Goal: Check status: Check status

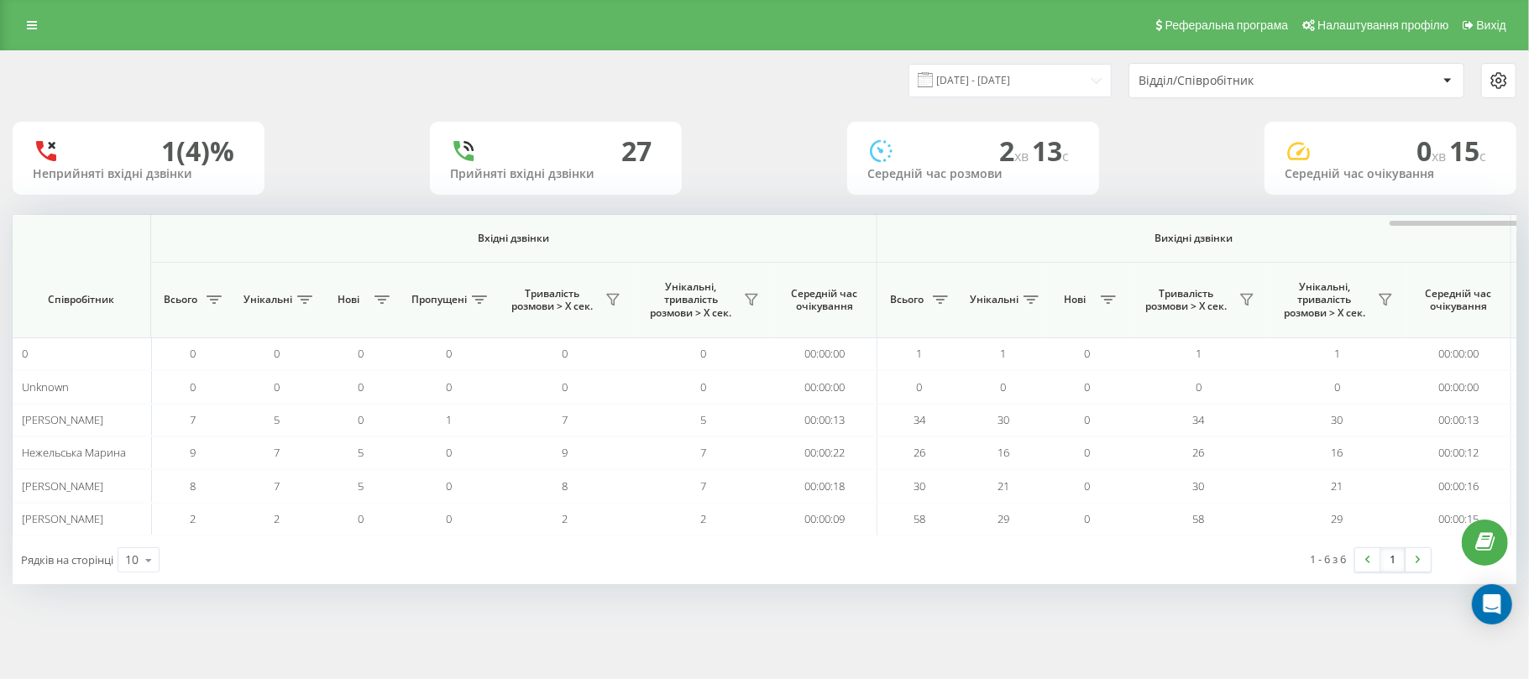
scroll to position [0, 838]
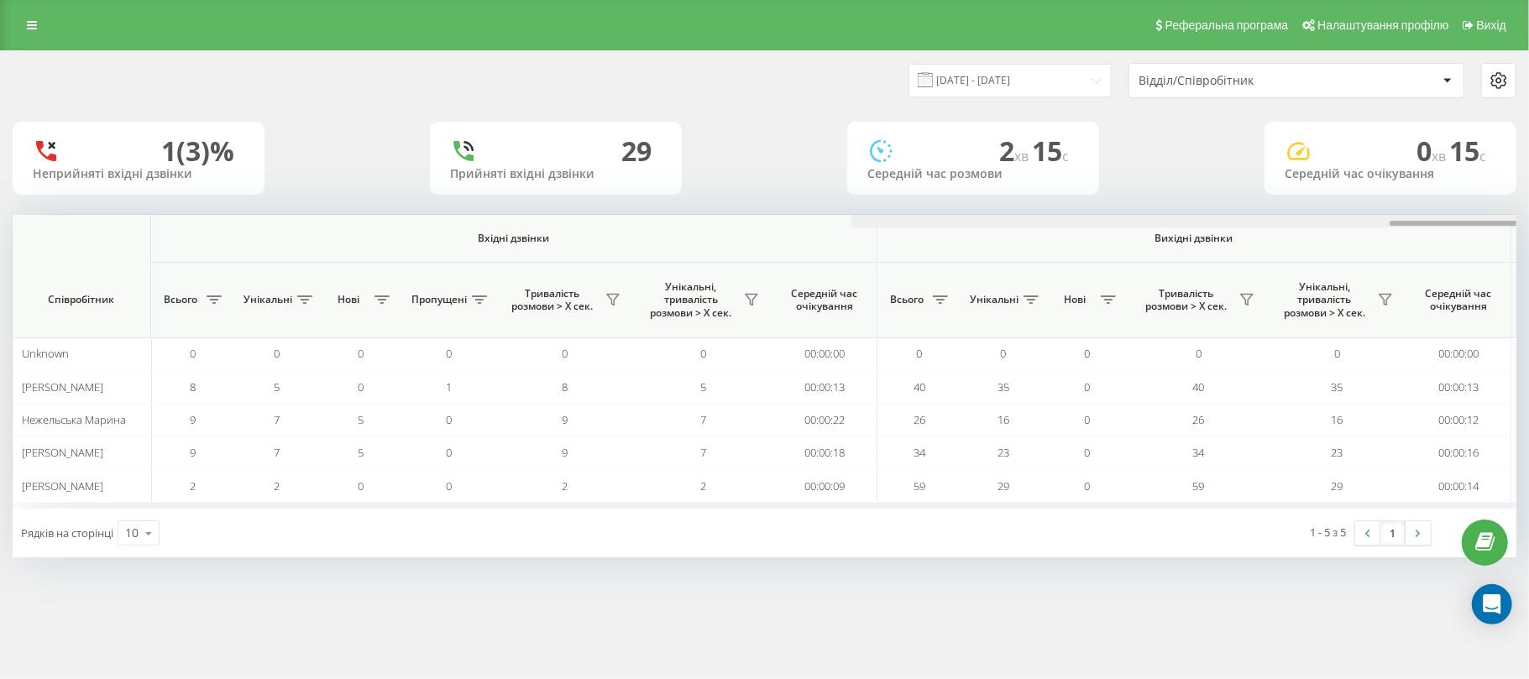
scroll to position [0, 838]
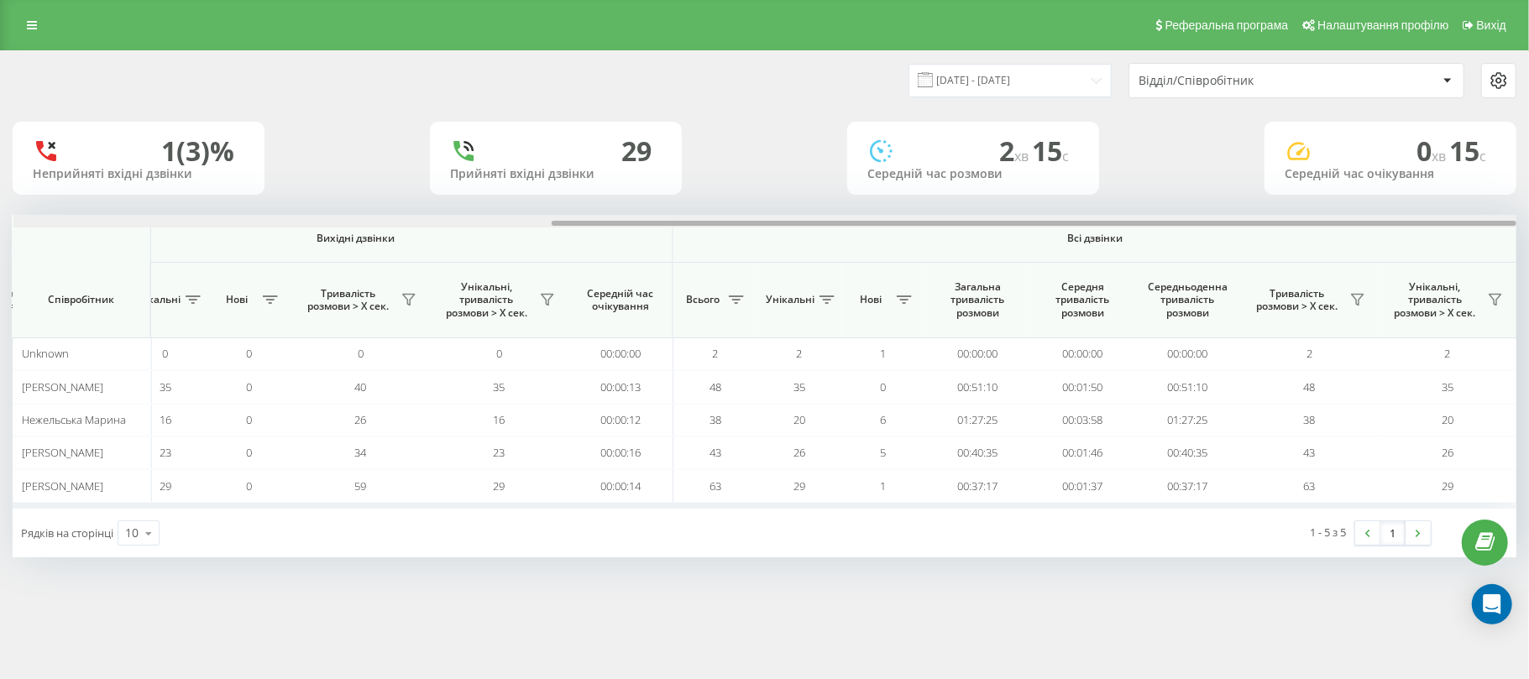
drag, startPoint x: 555, startPoint y: 225, endPoint x: 1529, endPoint y: 199, distance: 973.8
click at [1529, 199] on div "[DATE] - [DATE] Відділ/Співробітник 1 (3)% Неприйняті вхідні дзвінки 29 Прийнят…" at bounding box center [764, 320] width 1529 height 541
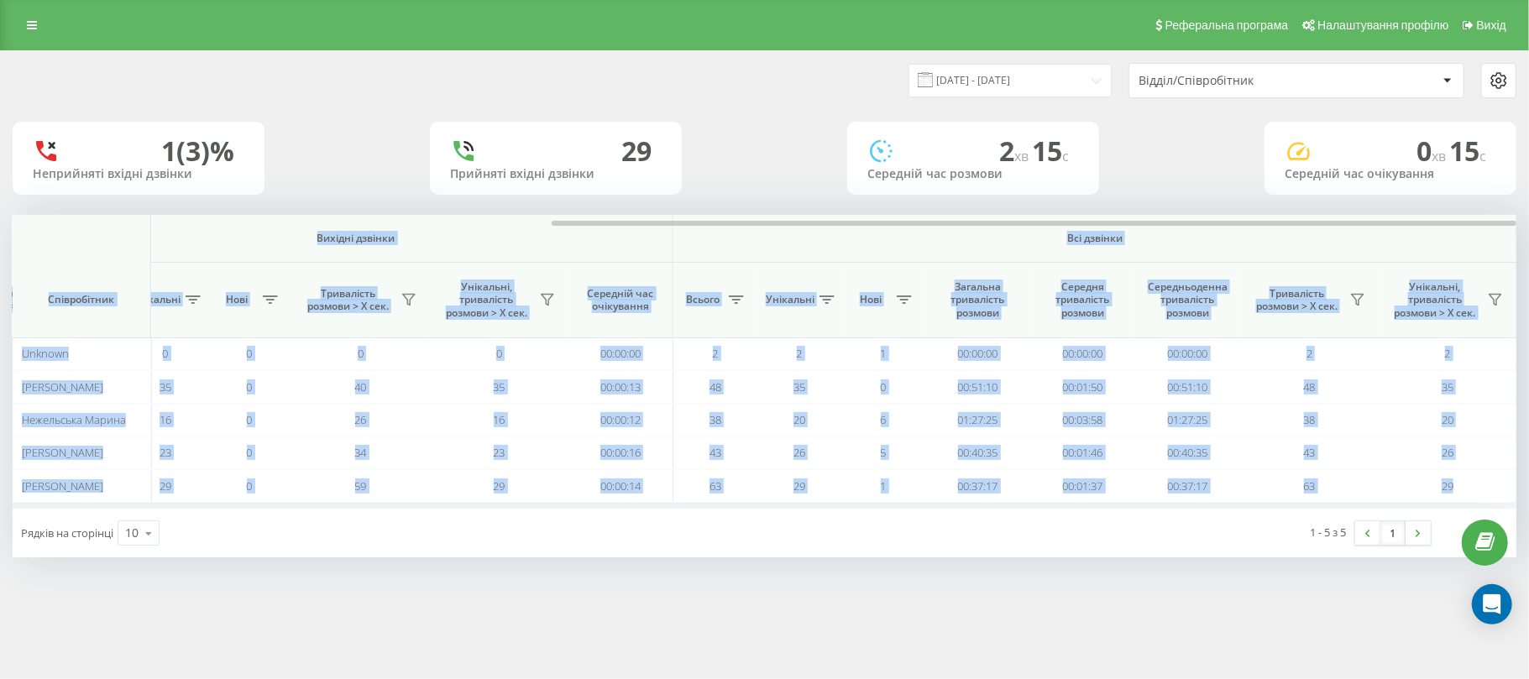
drag, startPoint x: 898, startPoint y: 227, endPoint x: 116, endPoint y: 203, distance: 782.3
click at [116, 203] on div "[DATE] - [DATE] Відділ/Співробітник 1 (3)% Неприйняті вхідні дзвінки 29 Прийнят…" at bounding box center [765, 304] width 1504 height 506
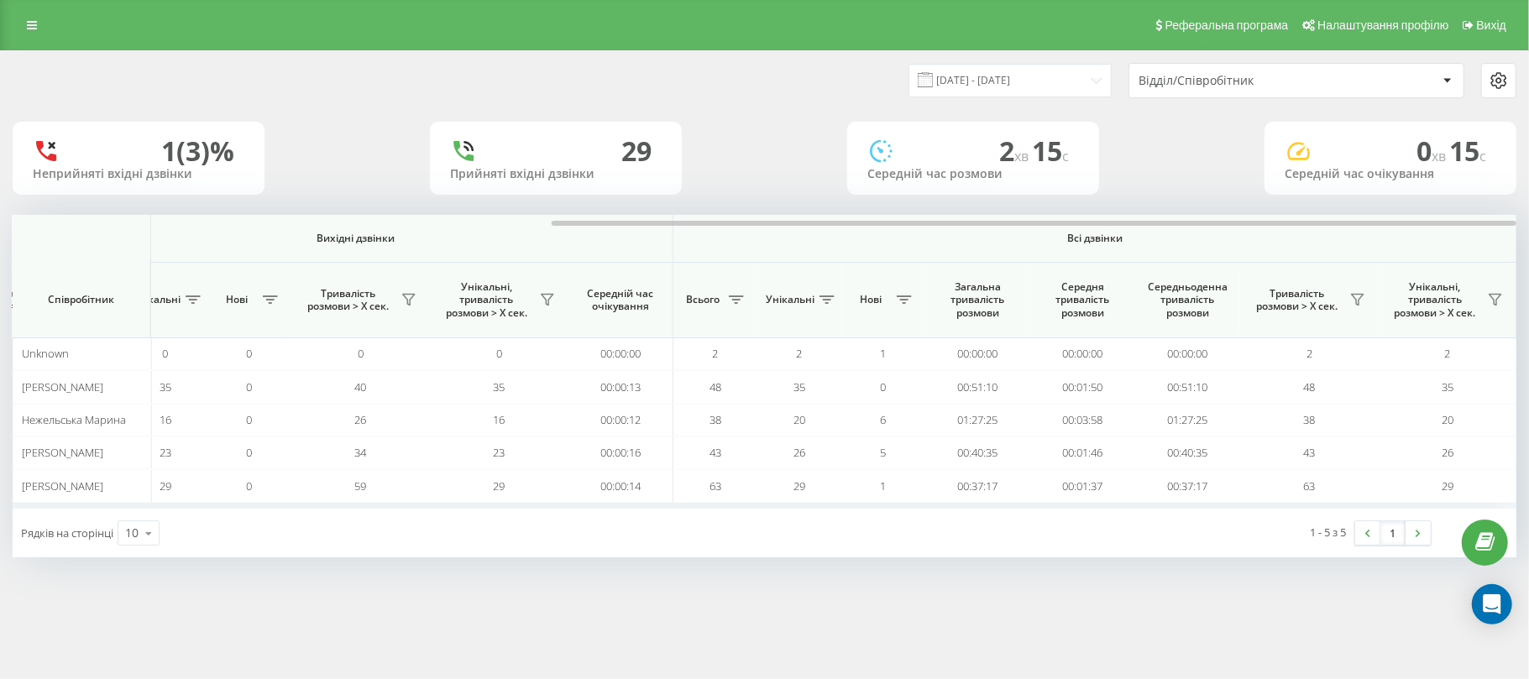
click at [742, 152] on div "1 (3)% Неприйняті вхідні дзвінки 29 Прийняті вхідні дзвінки 2 хв 15 c Середній …" at bounding box center [765, 158] width 1504 height 73
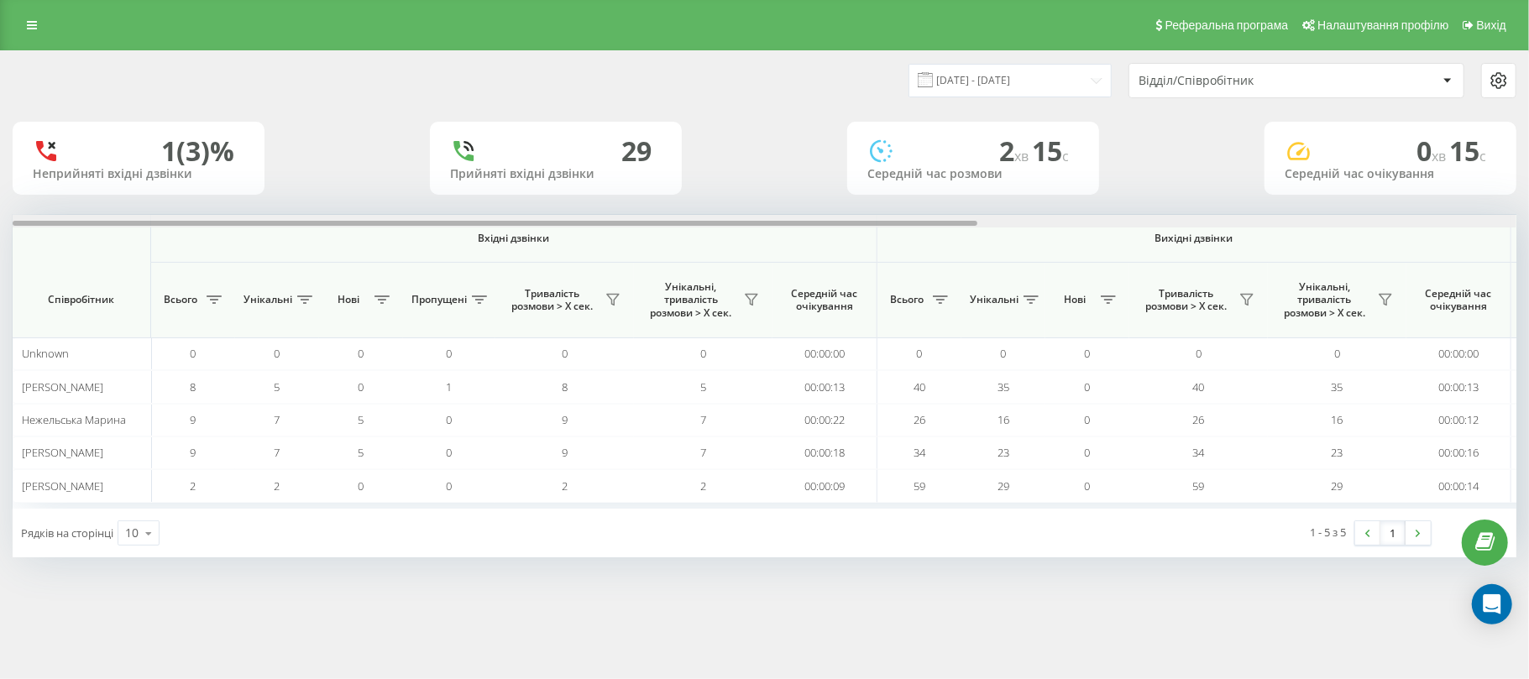
drag, startPoint x: 797, startPoint y: 222, endPoint x: 0, endPoint y: 222, distance: 797.1
click at [0, 222] on div "[DATE] - [DATE] Відділ/Співробітник 1 (3)% Неприйняті вхідні дзвінки 29 Прийнят…" at bounding box center [764, 320] width 1529 height 541
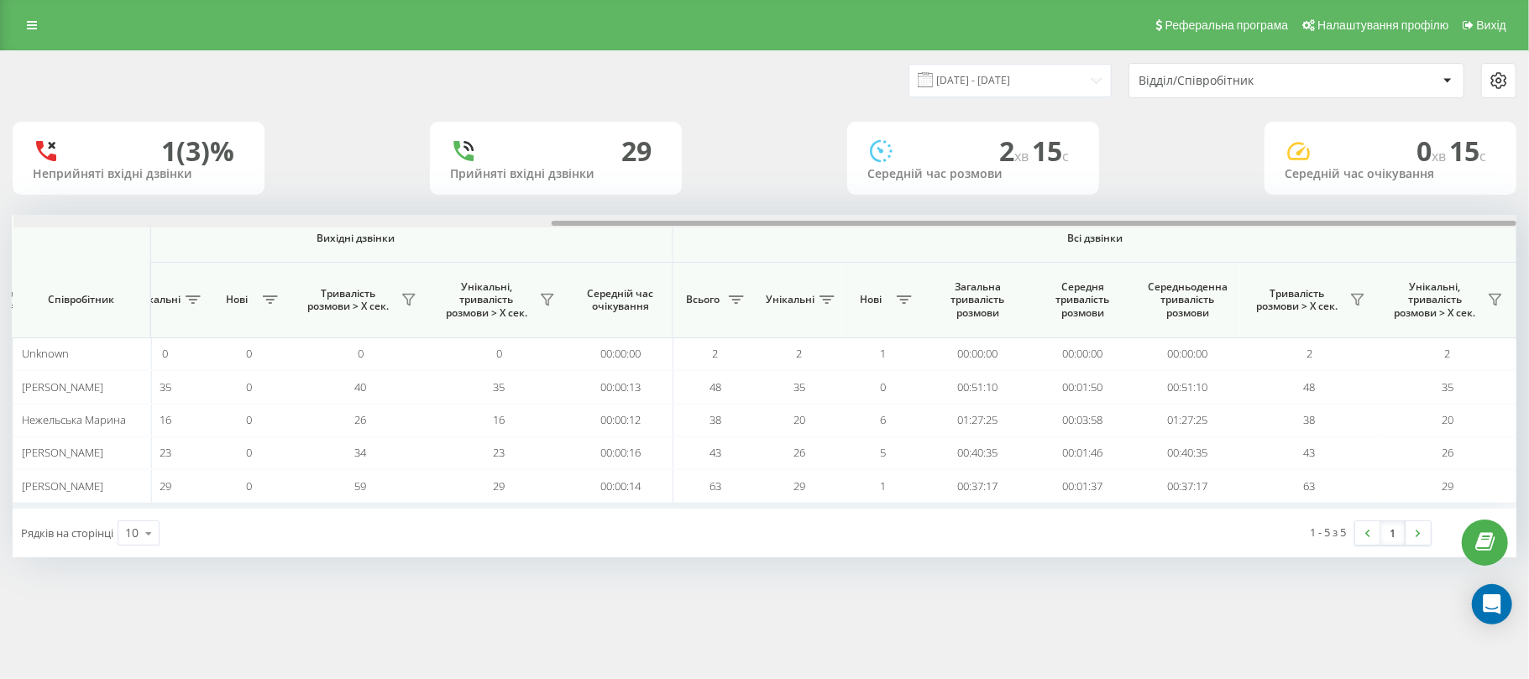
drag, startPoint x: 841, startPoint y: 222, endPoint x: 1529, endPoint y: 226, distance: 687.9
click at [1529, 226] on div "[DATE] - [DATE] Відділ/Співробітник 1 (3)% Неприйняті вхідні дзвінки 29 Прийнят…" at bounding box center [764, 320] width 1529 height 541
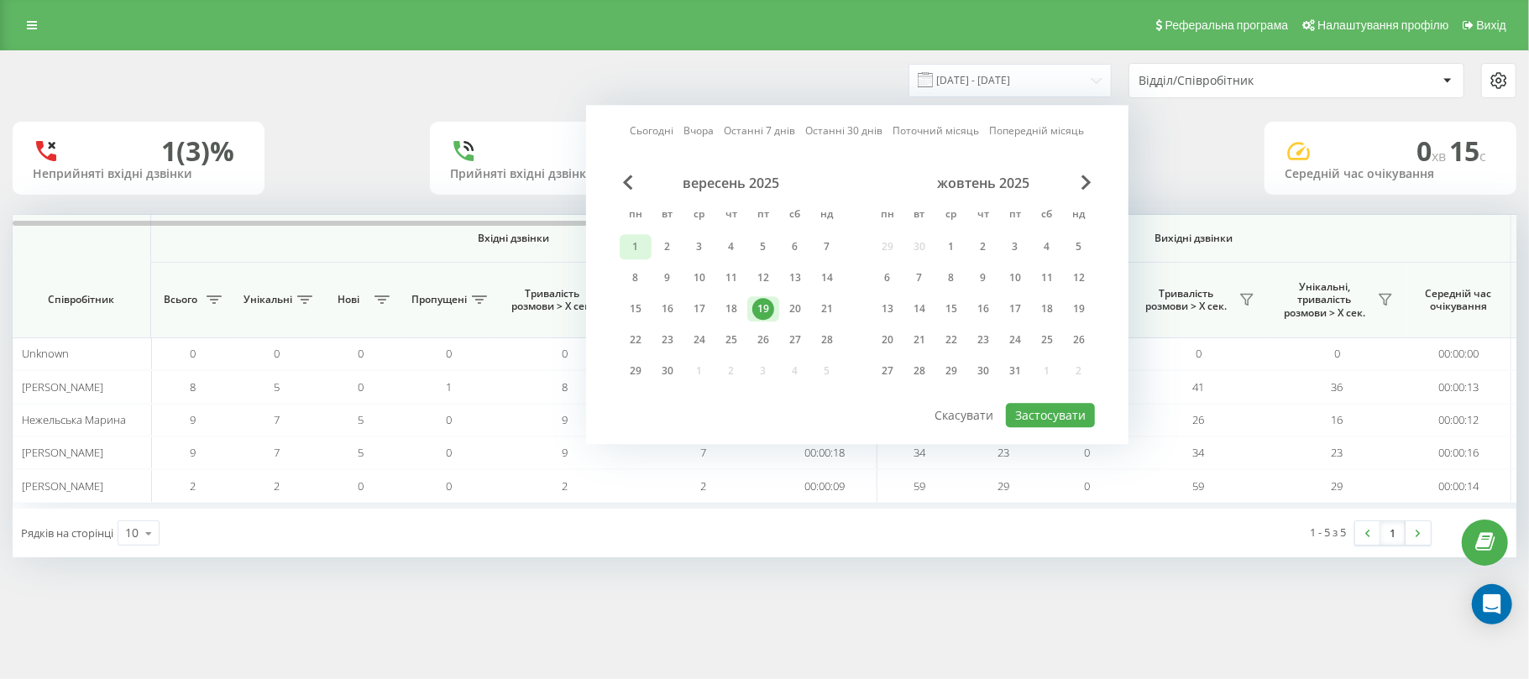
click at [629, 240] on div "1" at bounding box center [636, 247] width 22 height 22
click at [766, 307] on div "19" at bounding box center [764, 309] width 22 height 22
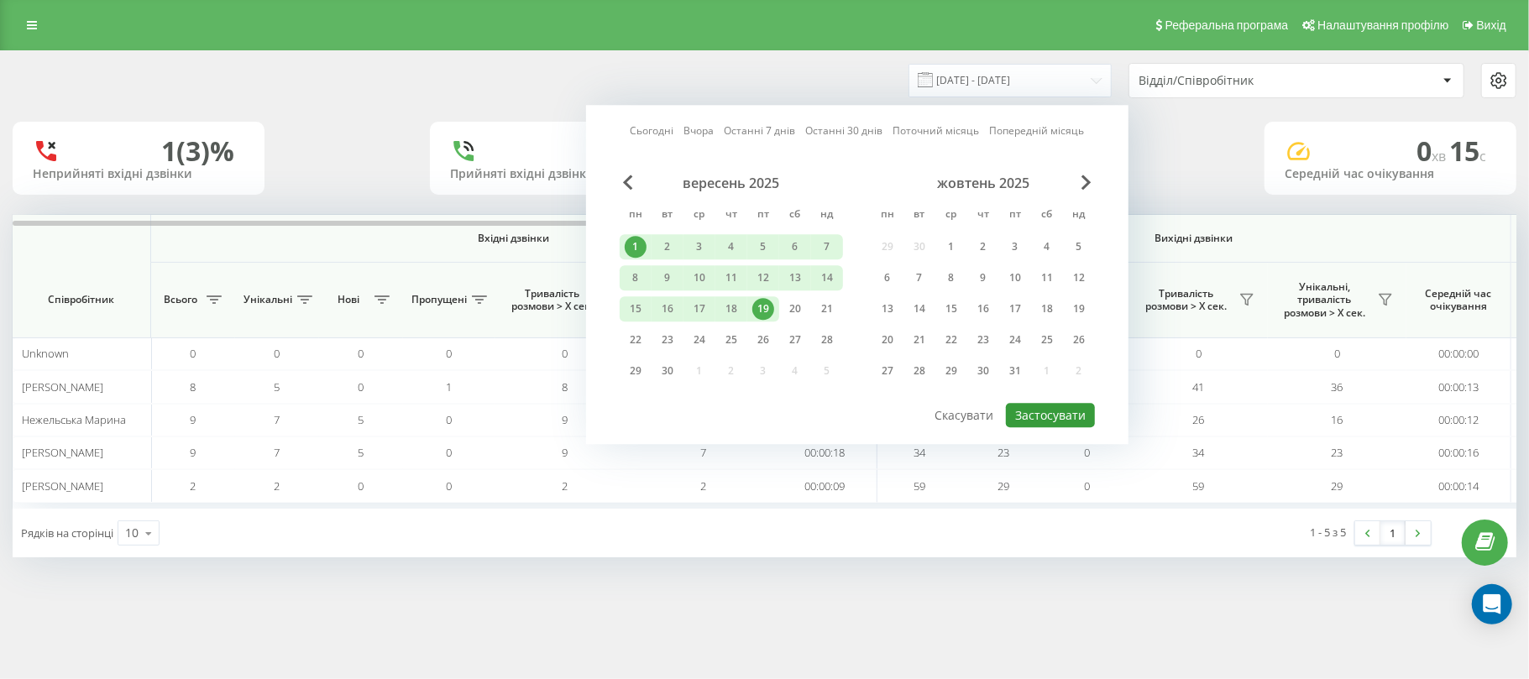
click at [1046, 403] on button "Застосувати" at bounding box center [1050, 415] width 89 height 24
type input "[DATE] - [DATE]"
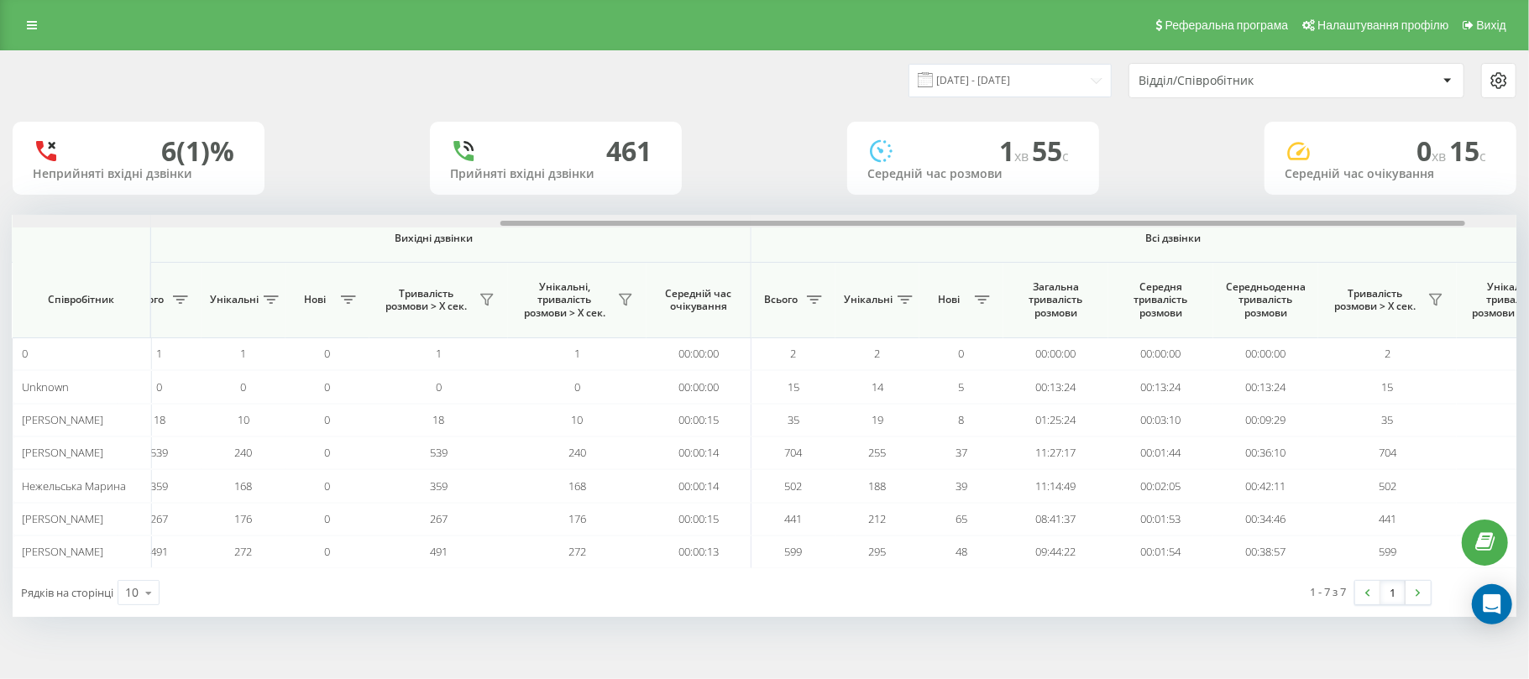
scroll to position [0, 838]
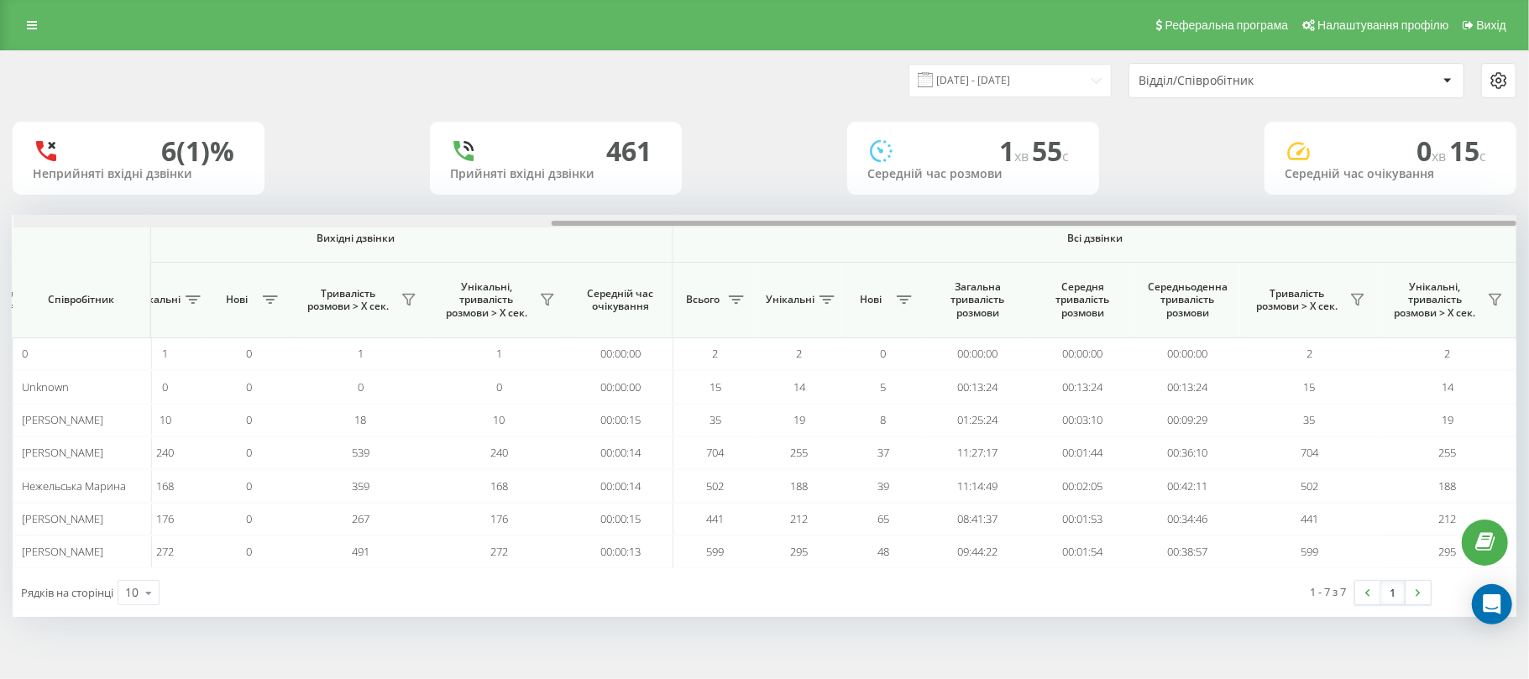
drag, startPoint x: 858, startPoint y: 223, endPoint x: 1529, endPoint y: 218, distance: 670.2
click at [1529, 218] on div "[DATE] - [DATE] Відділ/Співробітник 6 (1)% Неприйняті вхідні дзвінки [GEOGRAPHI…" at bounding box center [764, 350] width 1529 height 601
